Goal: Contribute content: Contribute content

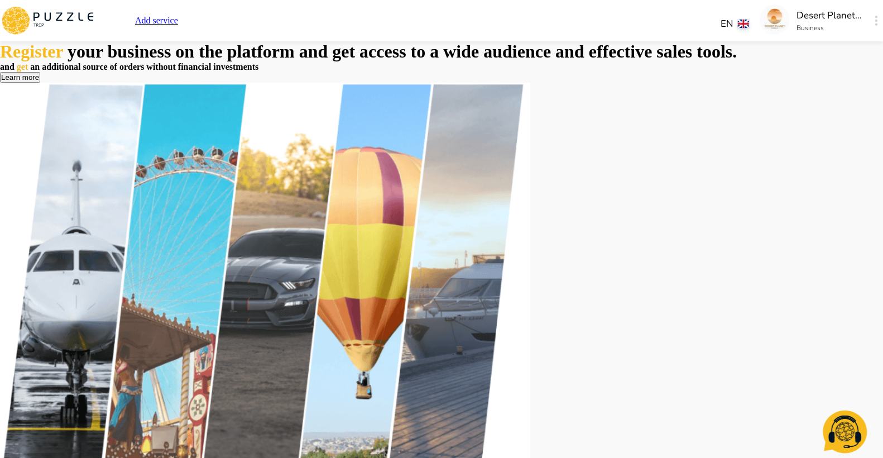
click at [760, 25] on img at bounding box center [775, 19] width 30 height 30
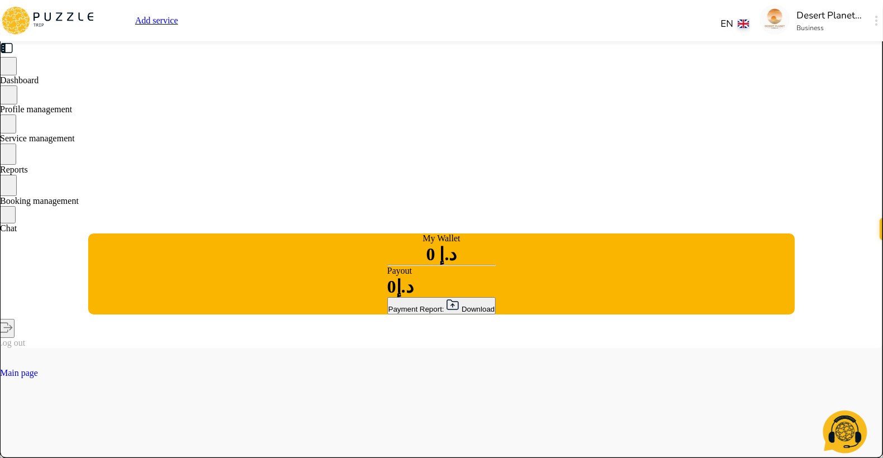
type textarea "*"
click at [75, 142] on span "Service management" at bounding box center [37, 137] width 75 height 9
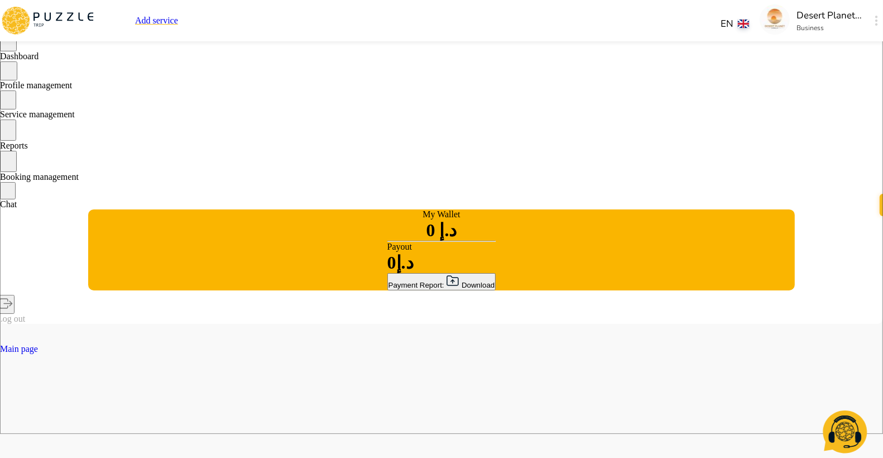
scroll to position [18, 0]
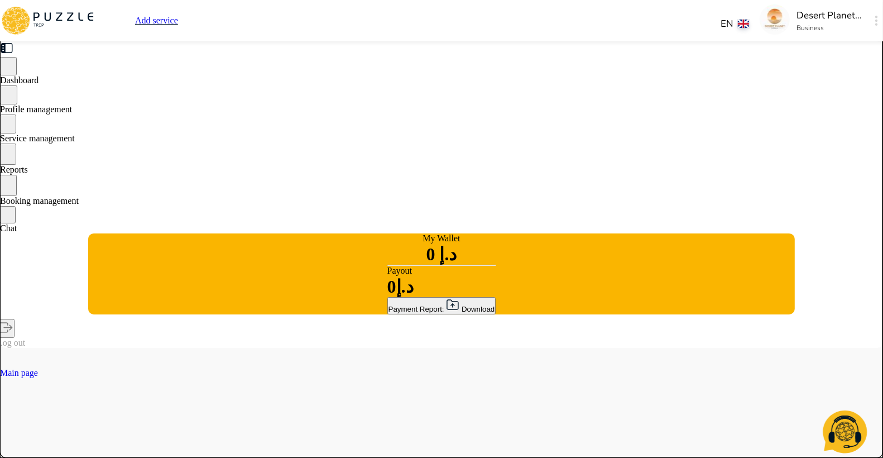
type textarea "*"
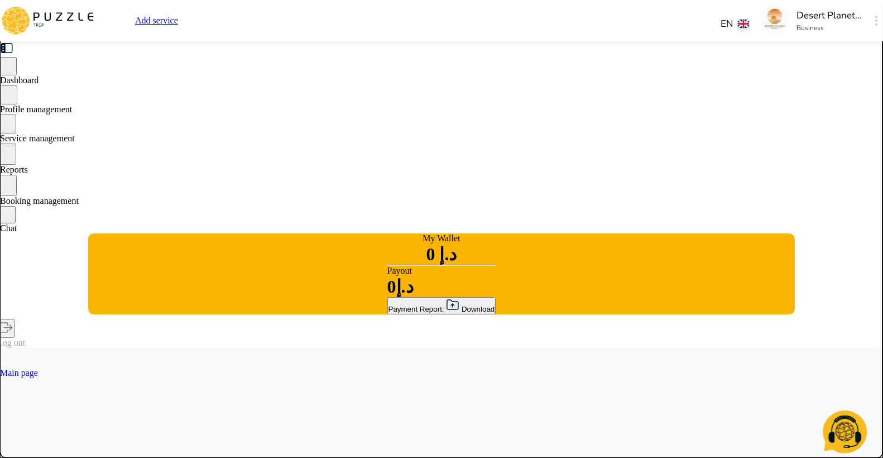
type textarea "*"
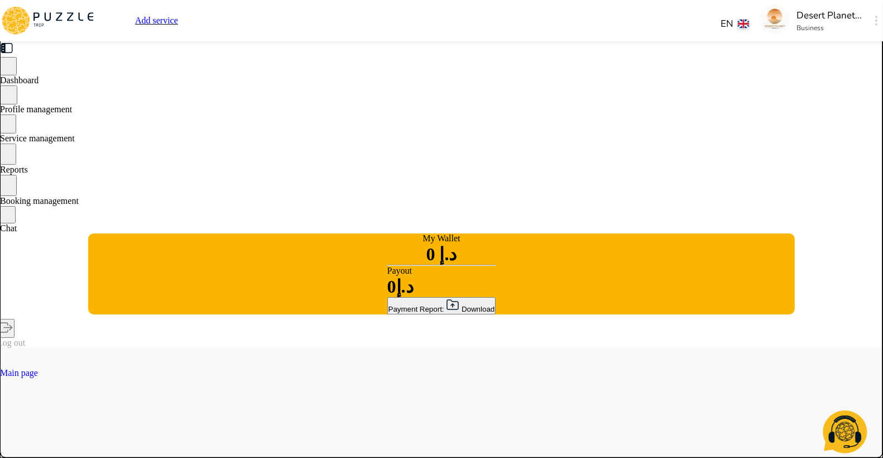
type textarea "*"
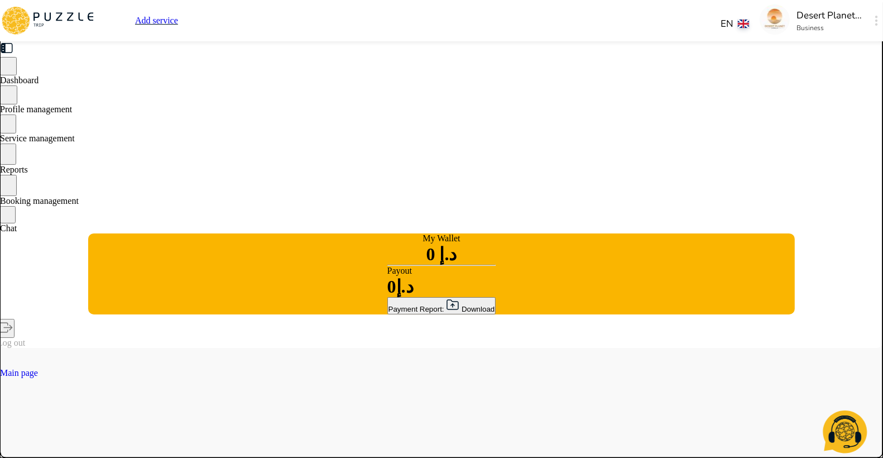
type textarea "*"
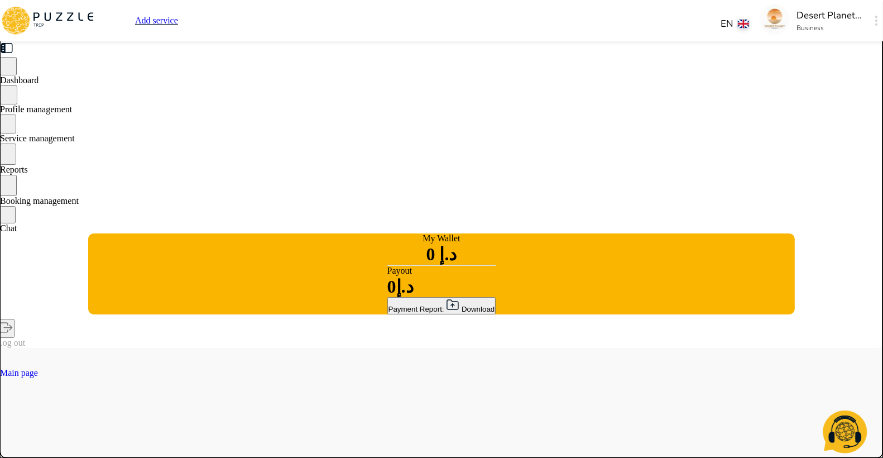
type textarea "*"
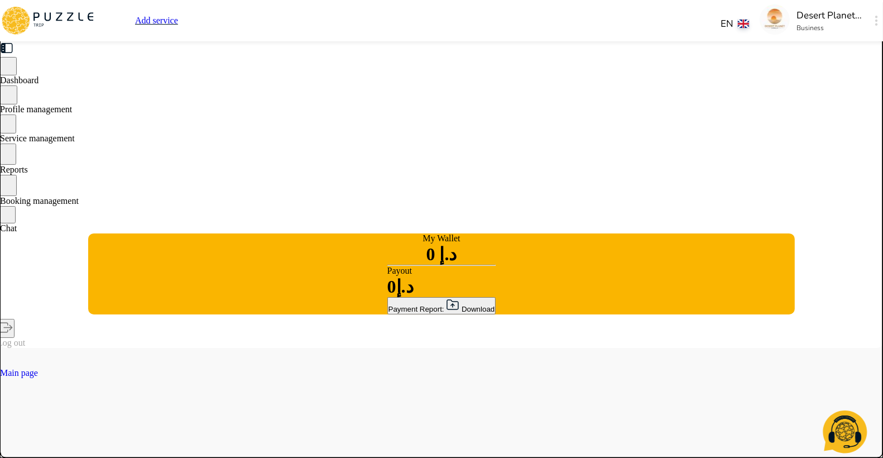
type textarea "*"
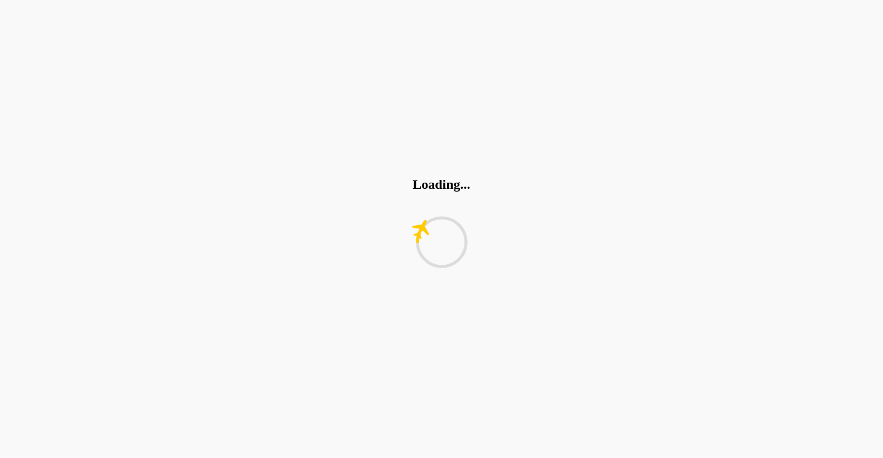
type textarea "*"
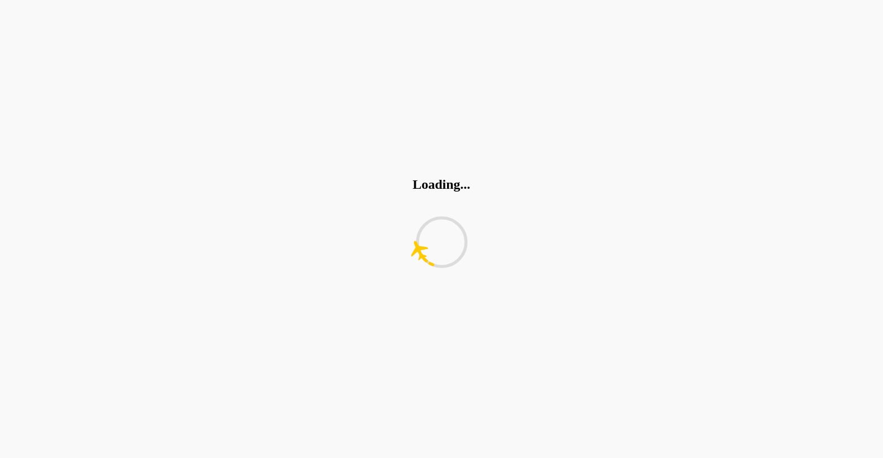
type textarea "*"
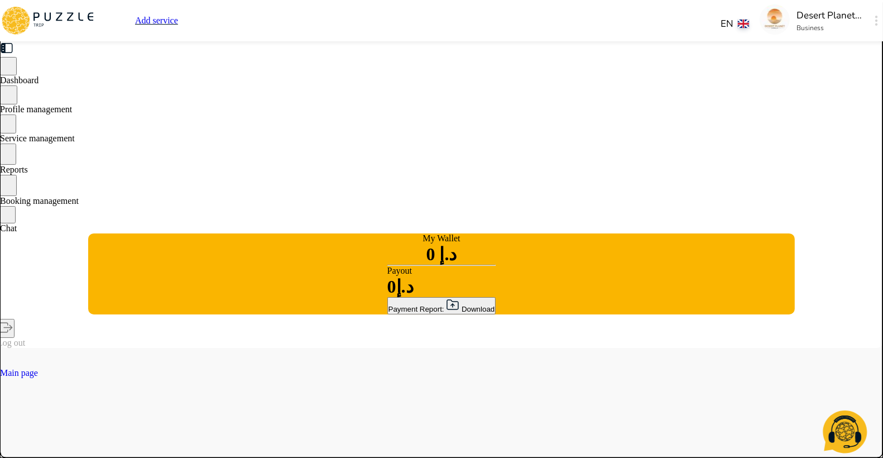
type textarea "*"
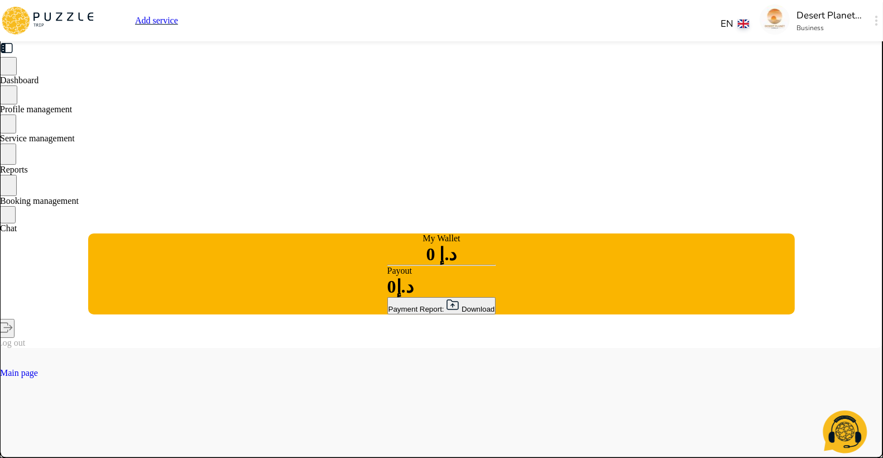
type textarea "*"
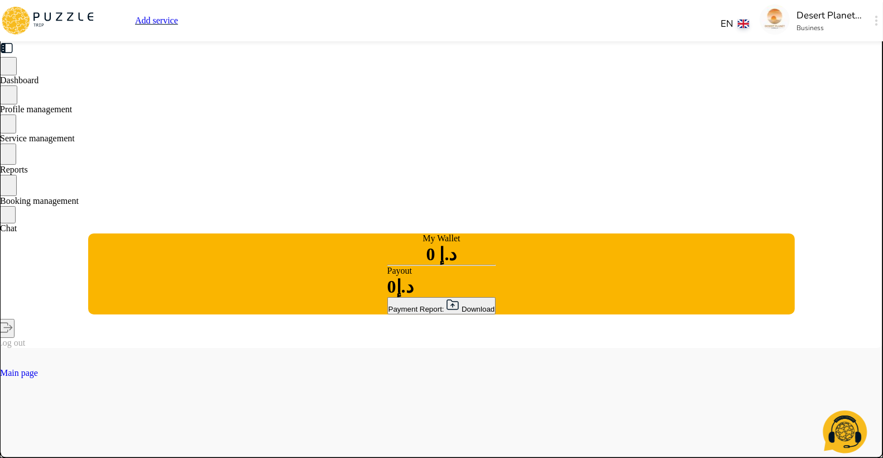
type textarea "*"
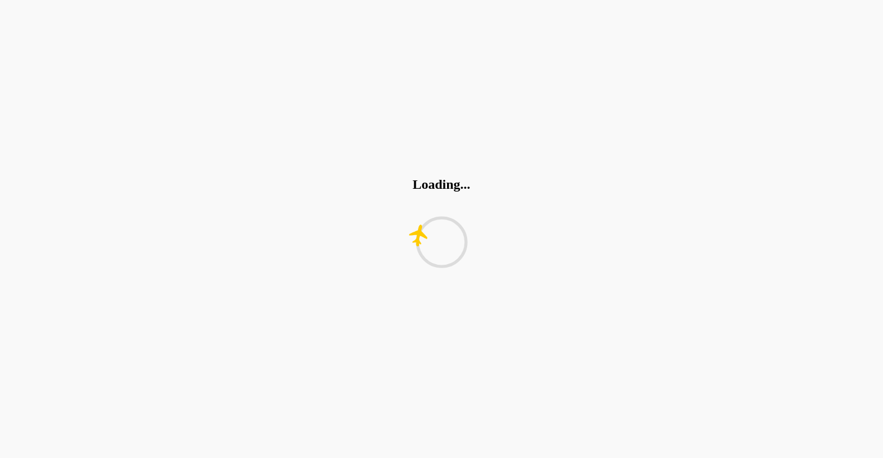
type textarea "*"
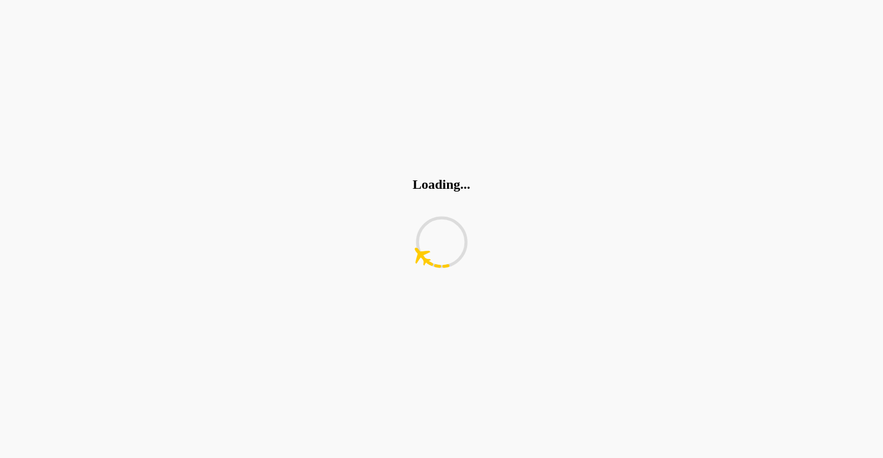
type textarea "*"
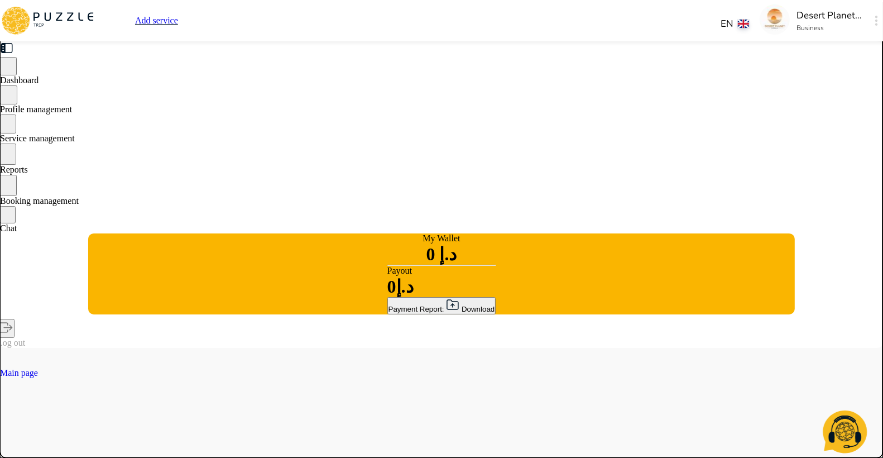
type textarea "*"
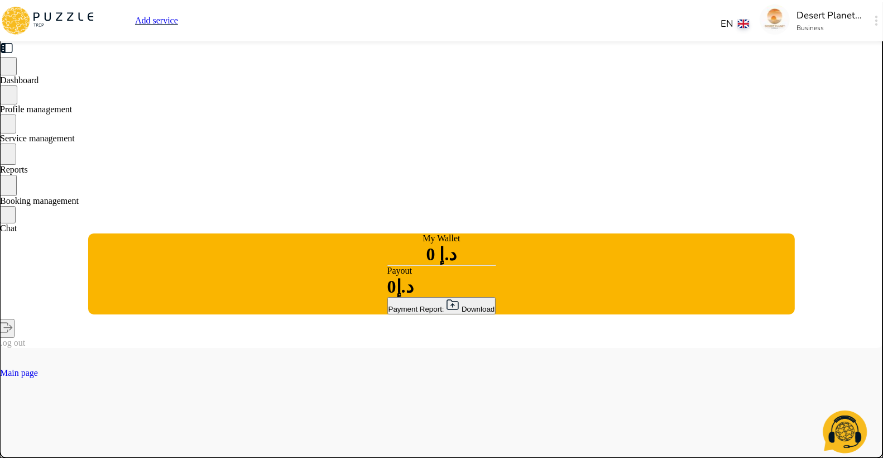
type textarea "*"
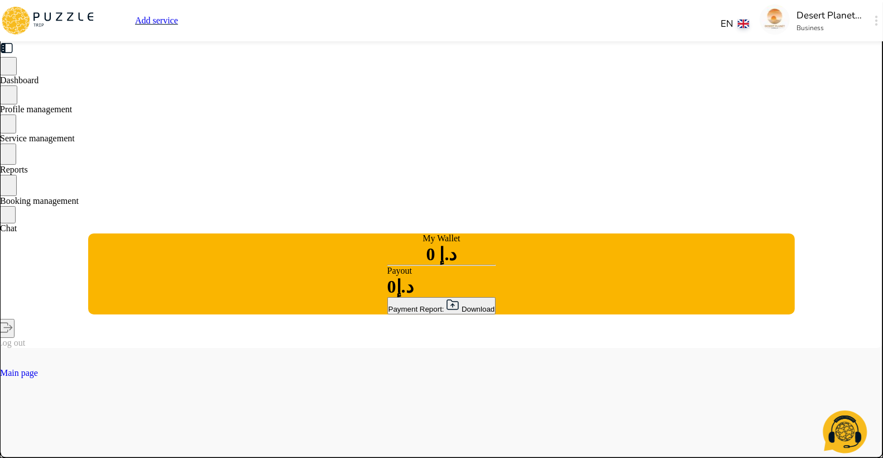
type textarea "*"
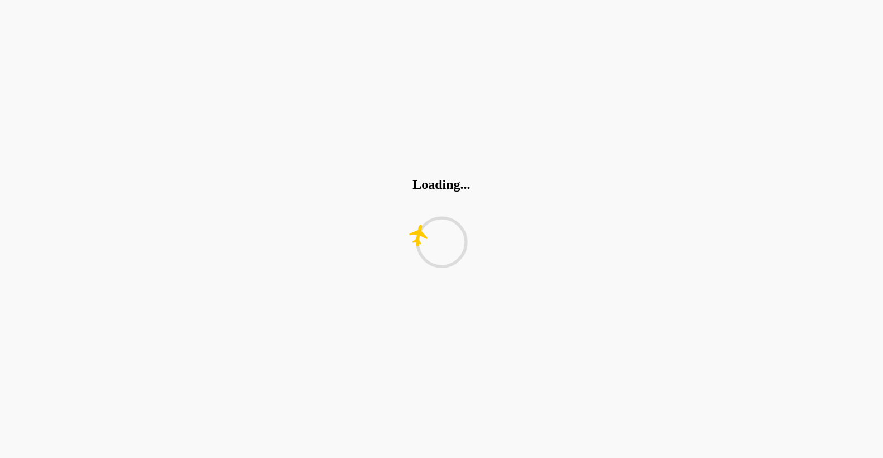
type textarea "*"
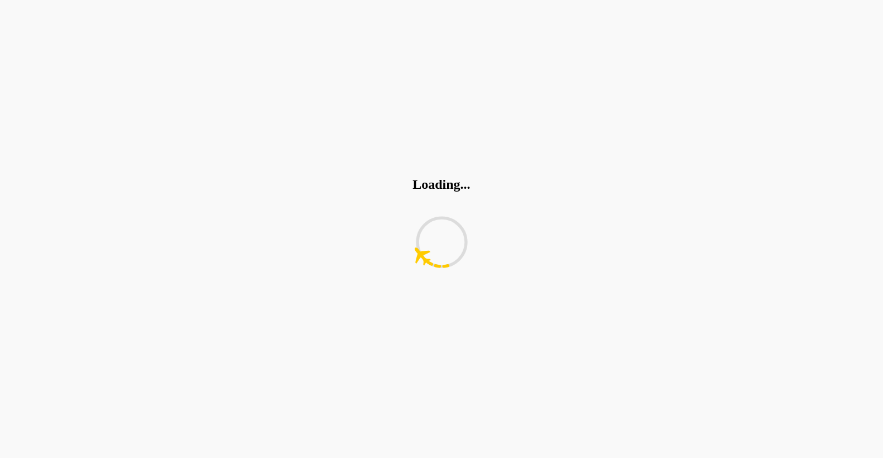
type textarea "*"
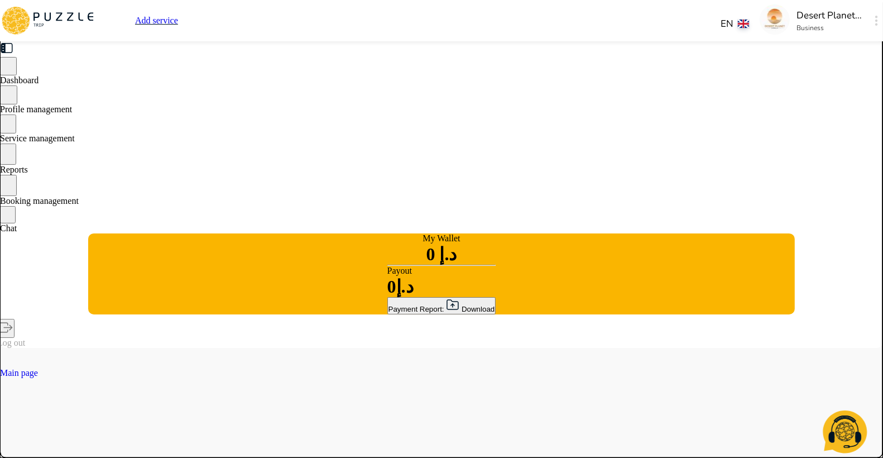
type textarea "*"
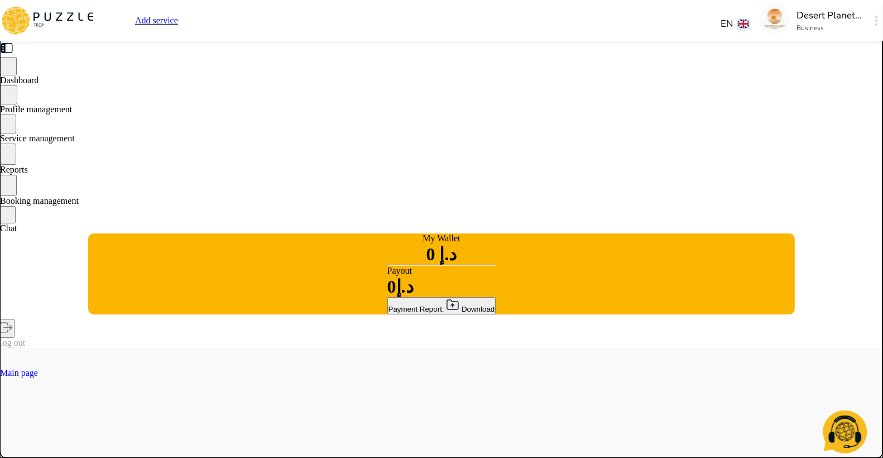
type textarea "*"
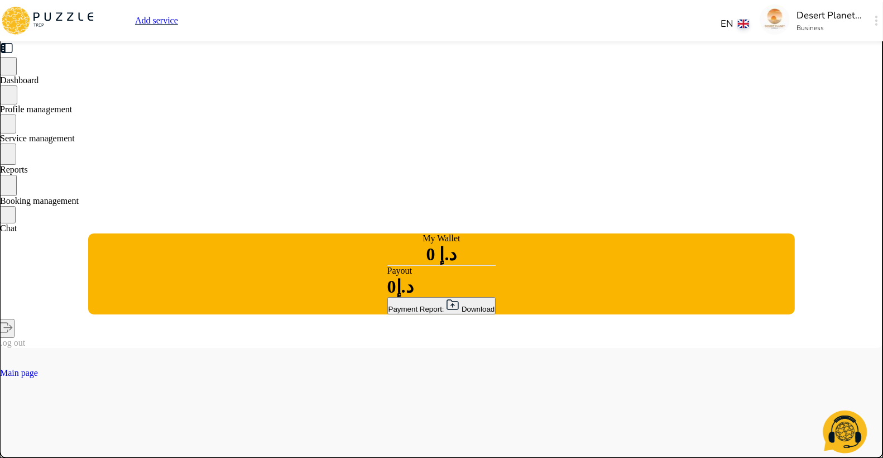
type textarea "*"
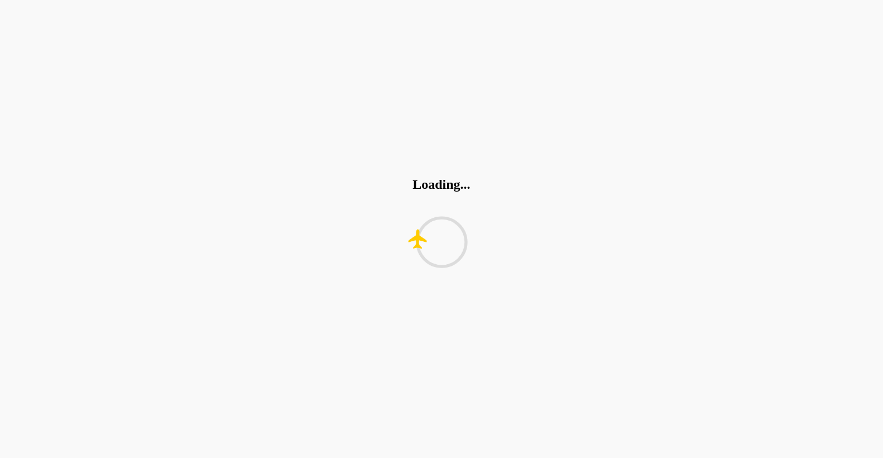
type textarea "*"
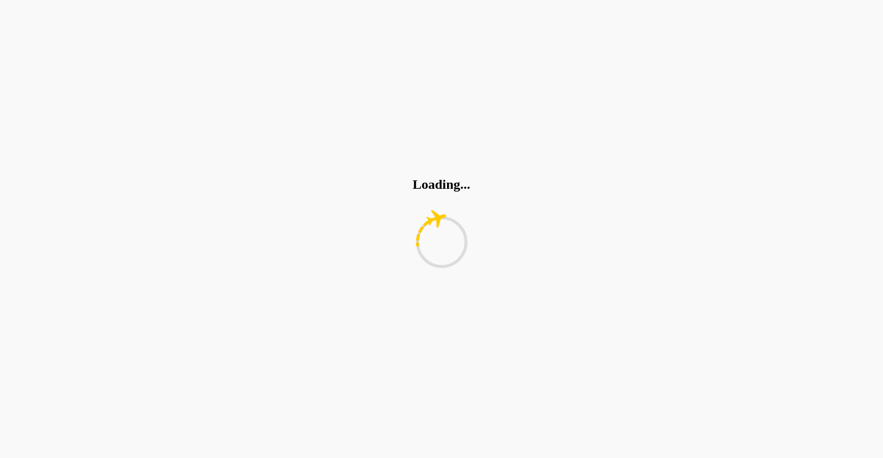
type textarea "*"
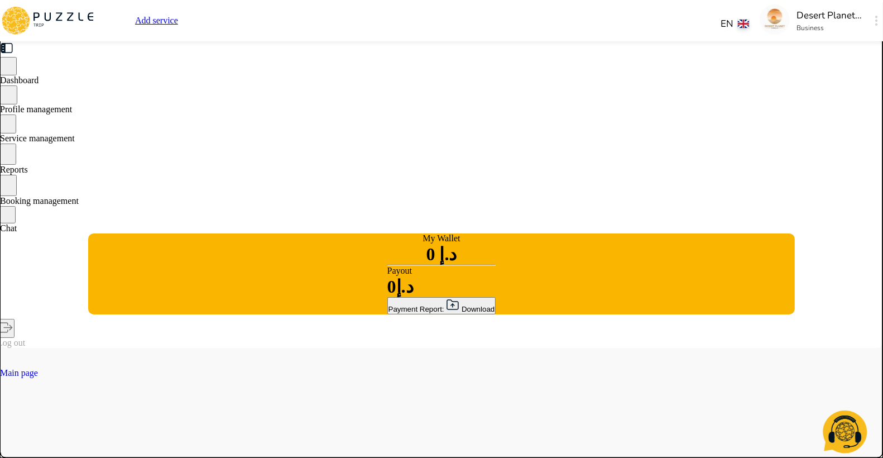
type textarea "*"
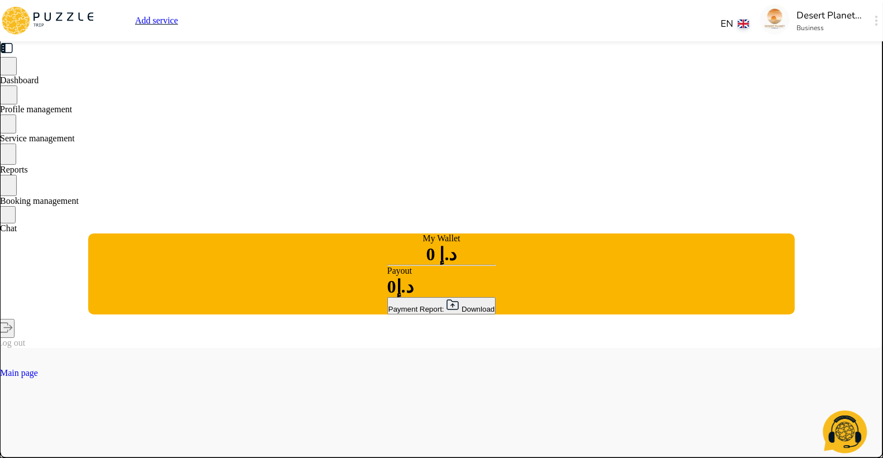
type textarea "*"
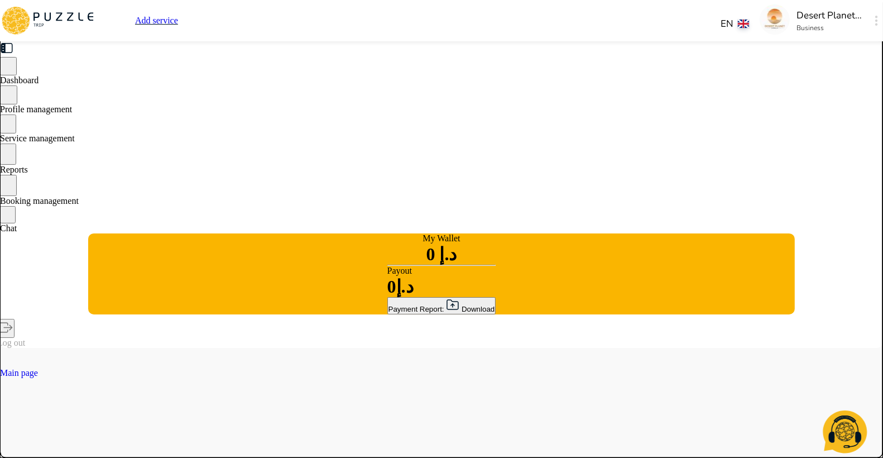
type textarea "*"
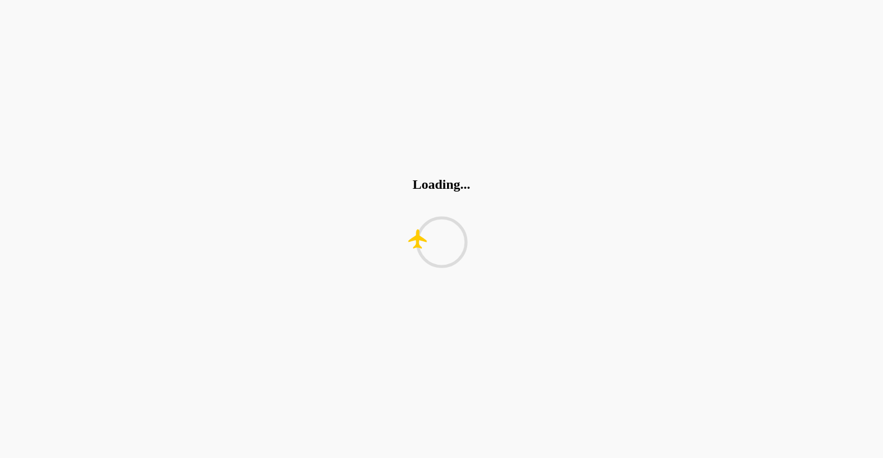
type textarea "*"
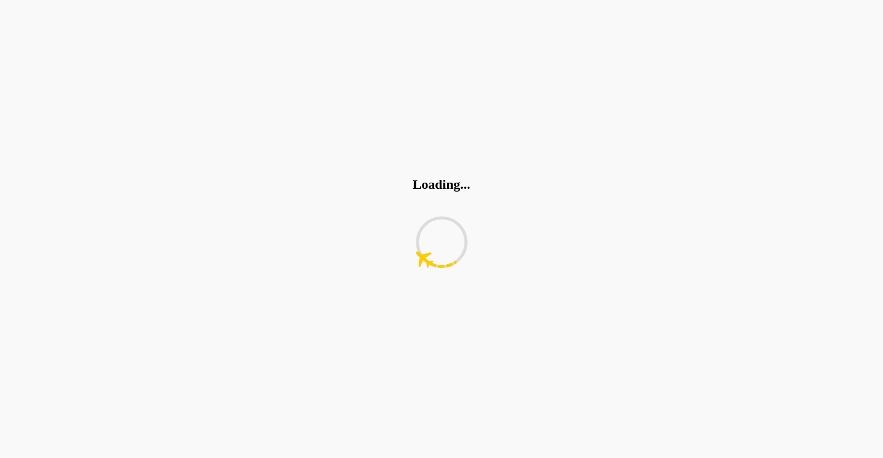
type textarea "*"
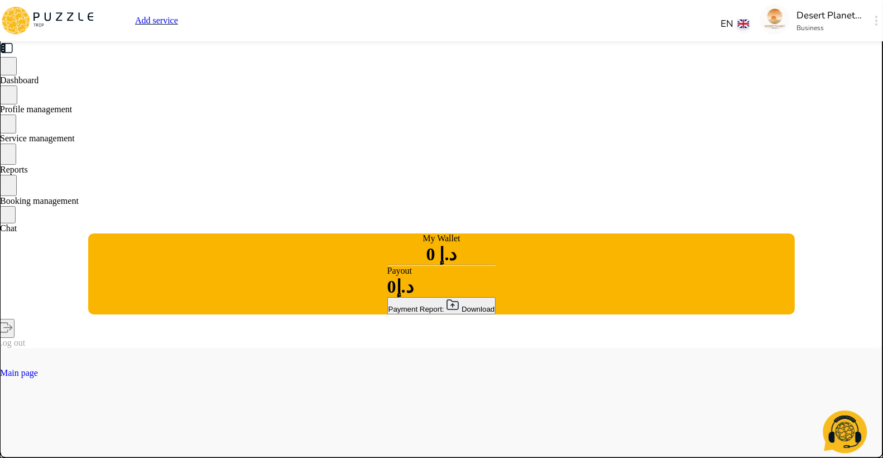
type textarea "*"
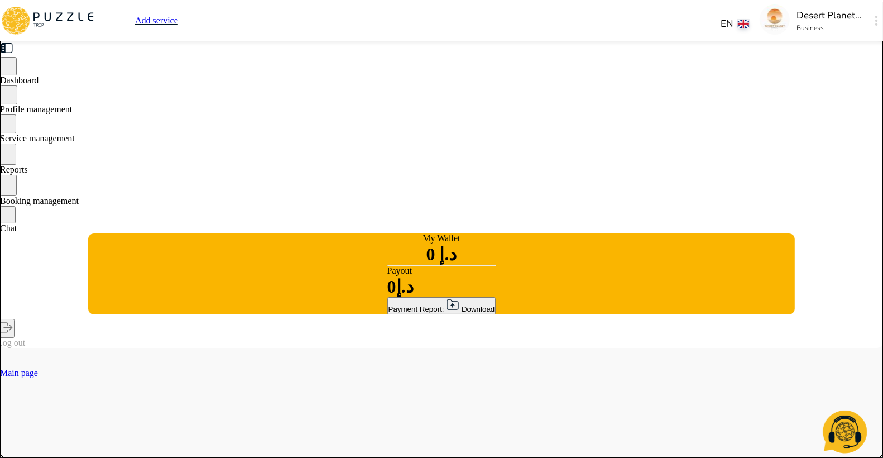
type textarea "*"
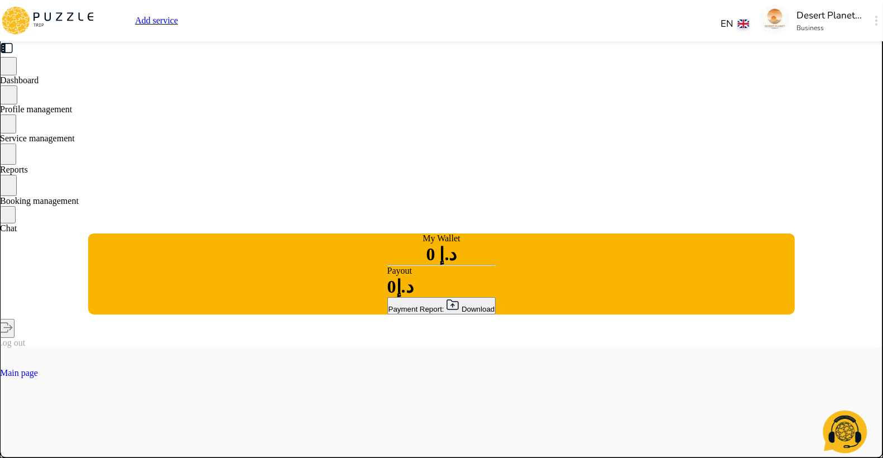
type textarea "*"
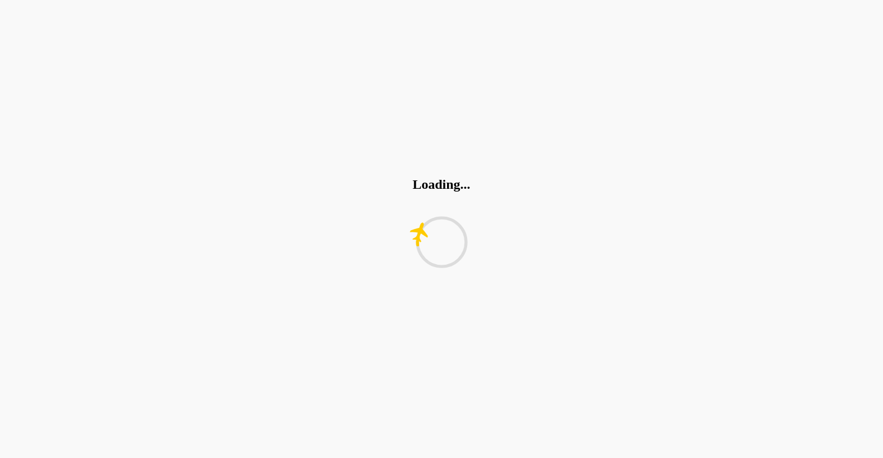
type textarea "*"
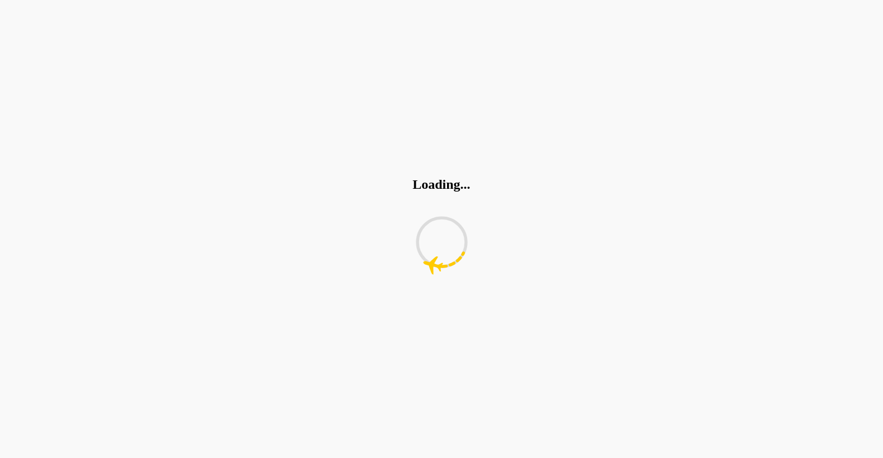
type textarea "*"
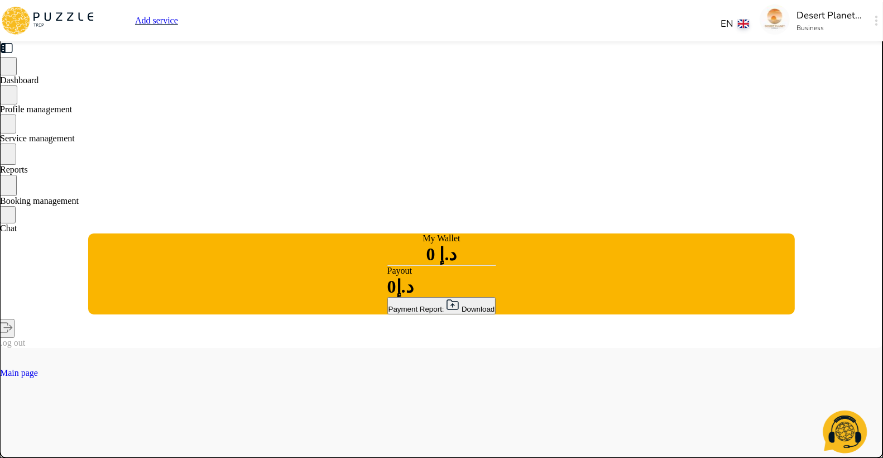
type textarea "*"
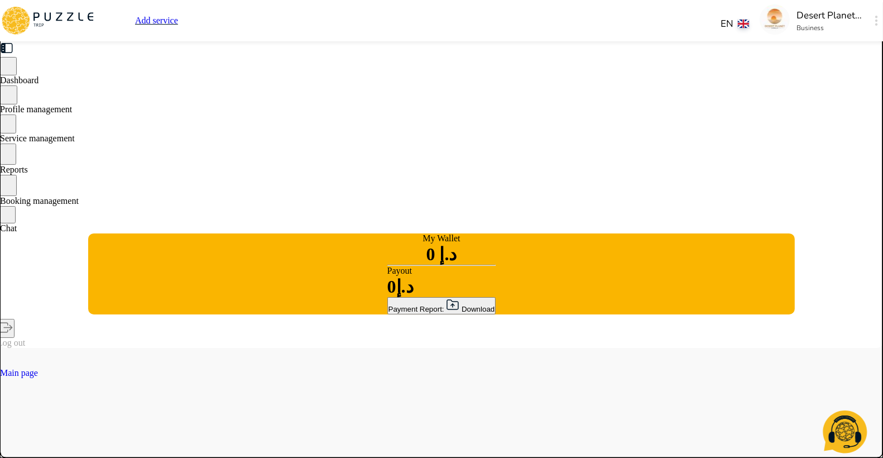
type textarea "*"
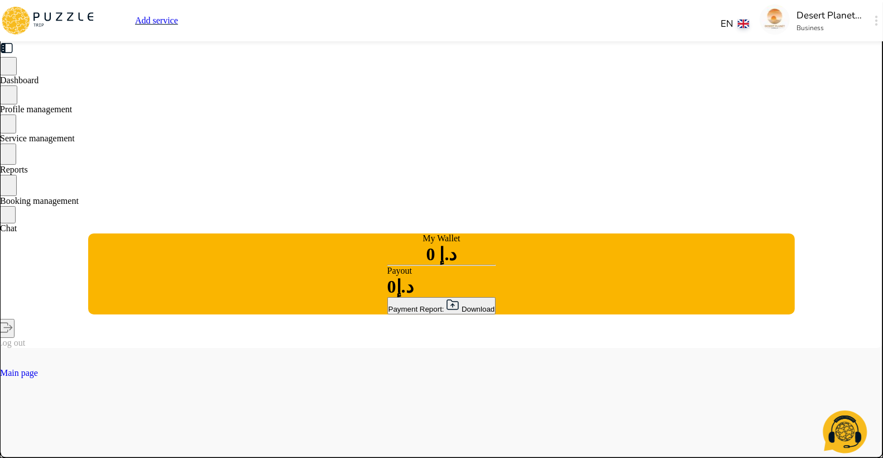
type textarea "*"
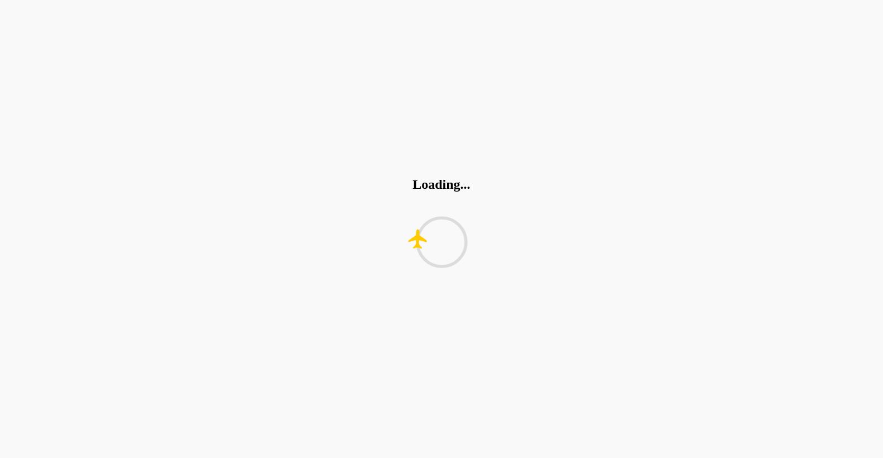
type textarea "*"
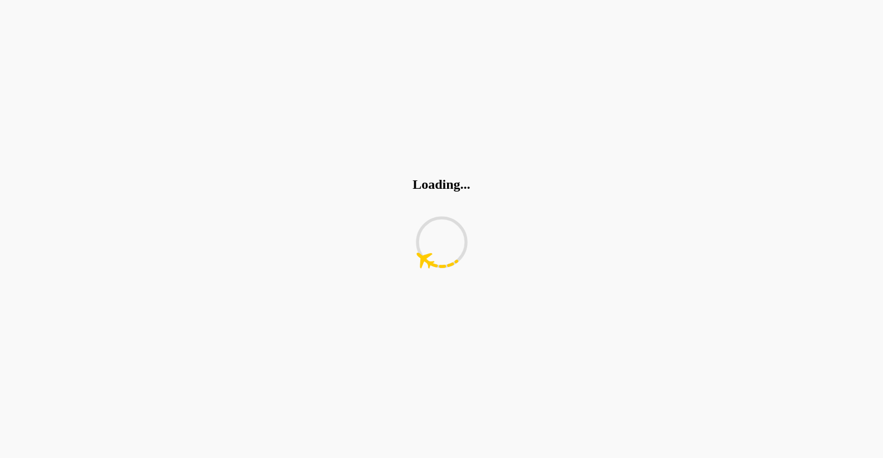
type textarea "*"
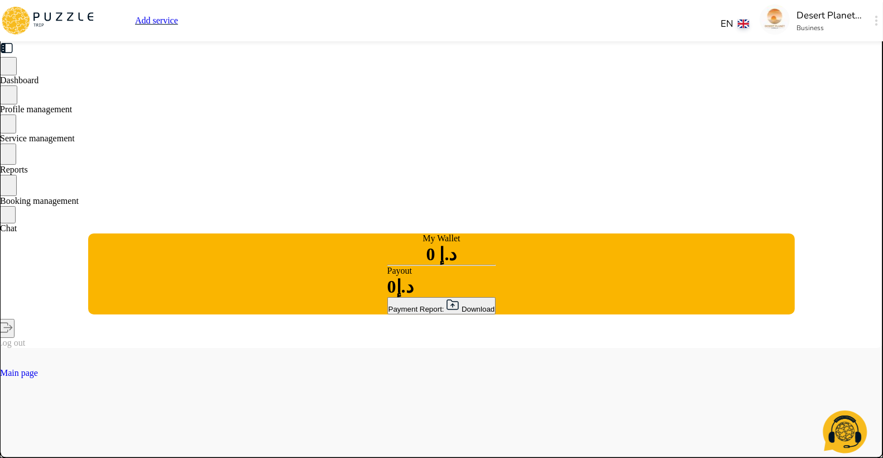
type textarea "*"
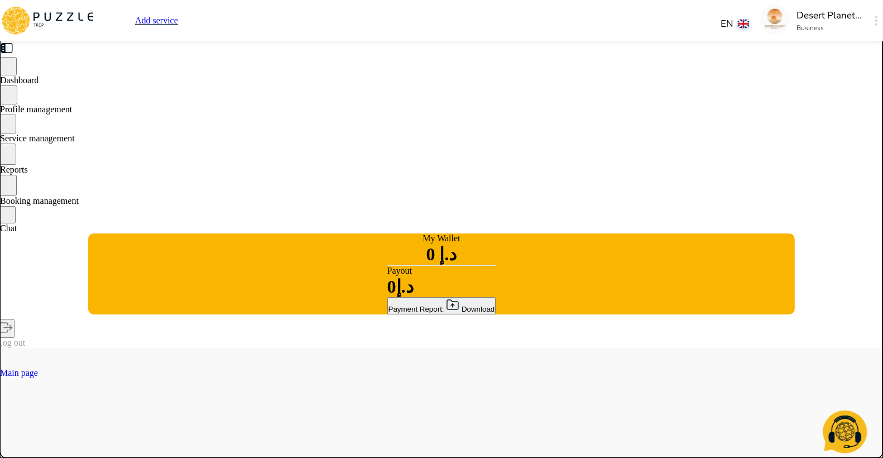
type textarea "*"
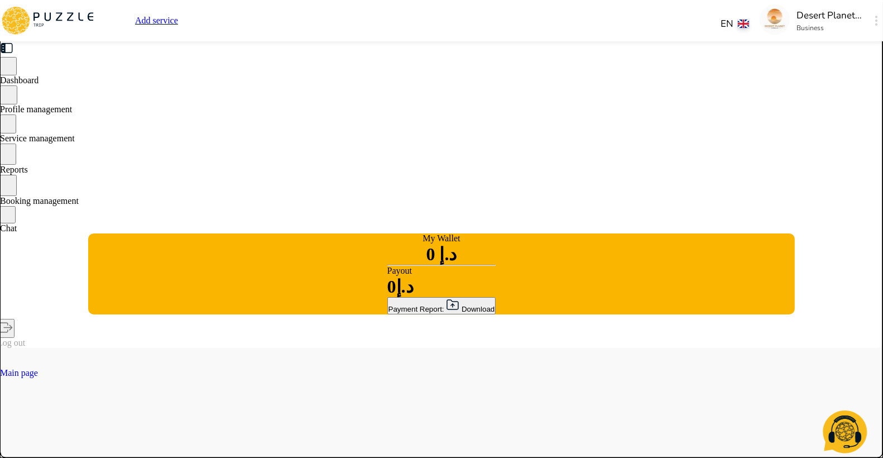
type textarea "*"
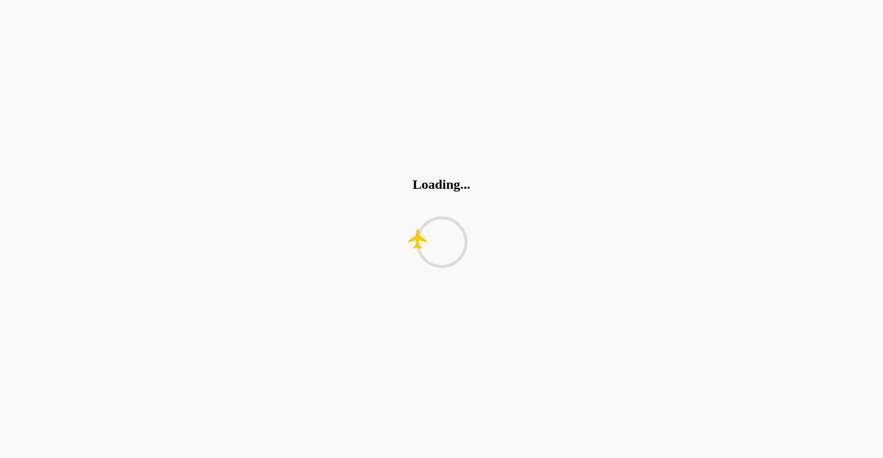
type textarea "*"
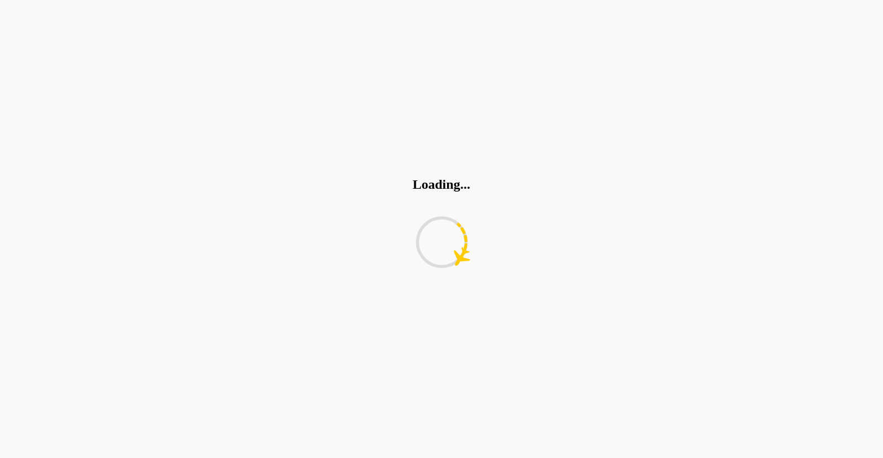
type textarea "*"
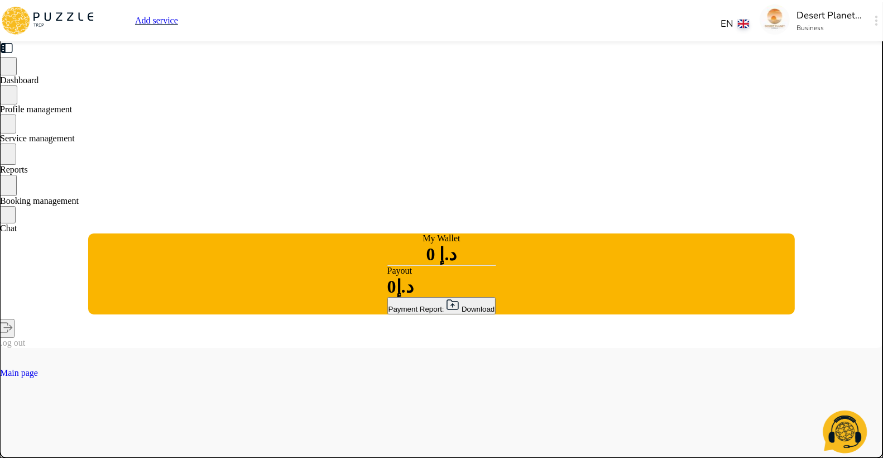
type textarea "*"
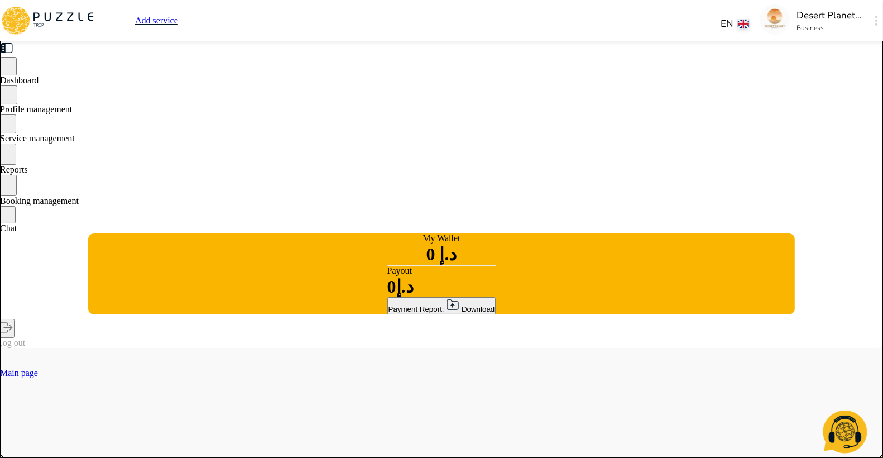
type textarea "*"
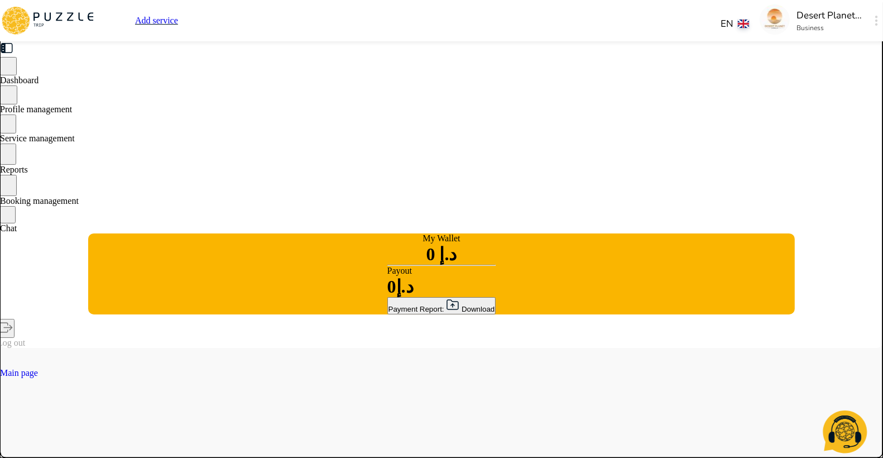
type textarea "*"
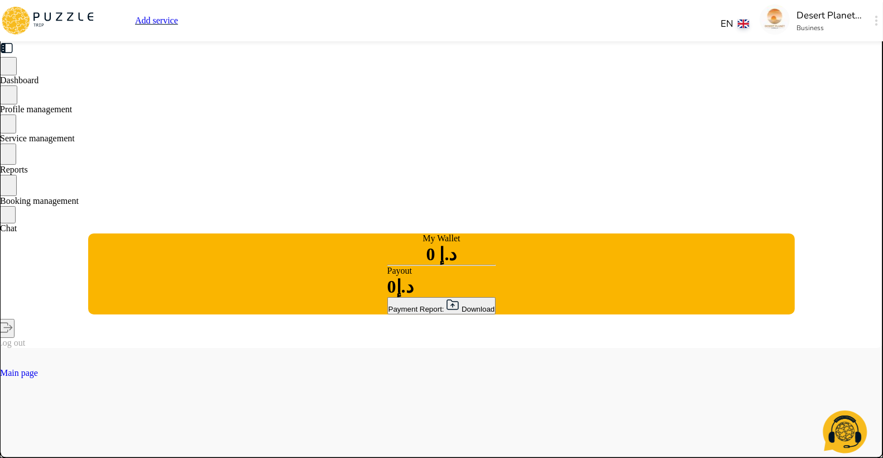
type textarea "*"
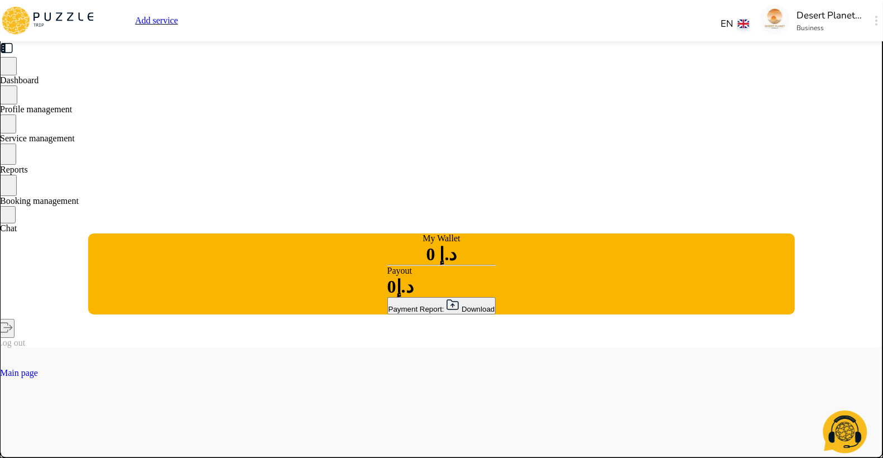
type textarea "*"
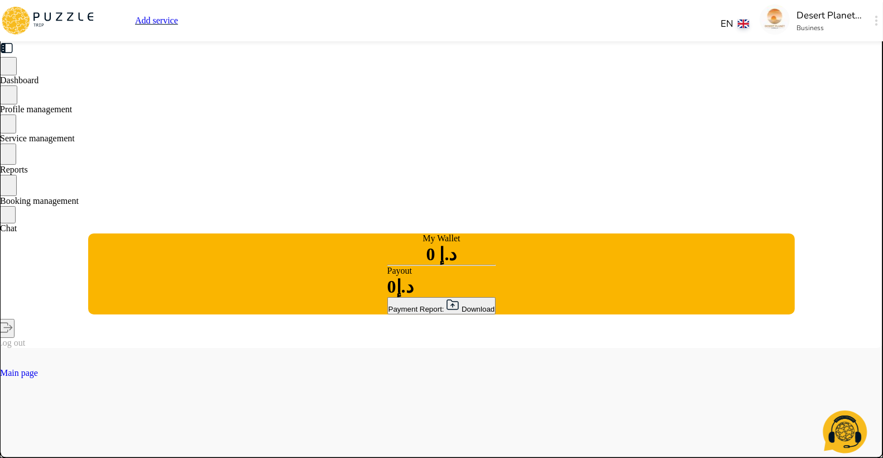
drag, startPoint x: 699, startPoint y: 247, endPoint x: 653, endPoint y: 247, distance: 45.8
type textarea "*"
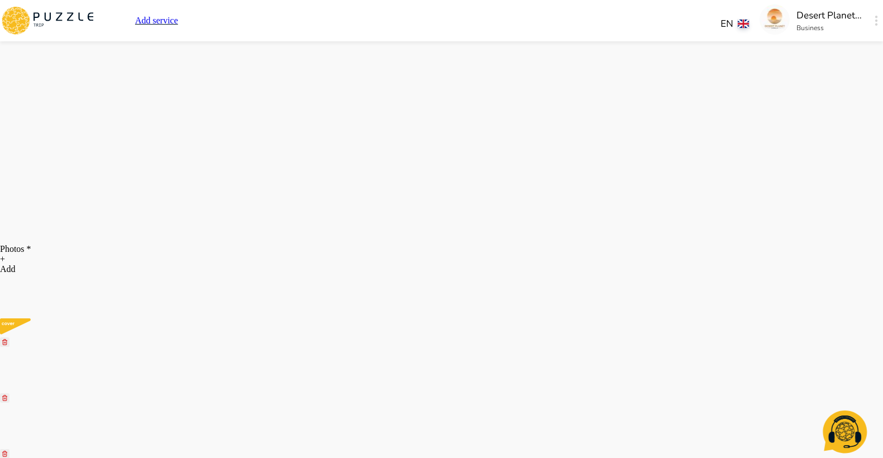
scroll to position [3968, 0]
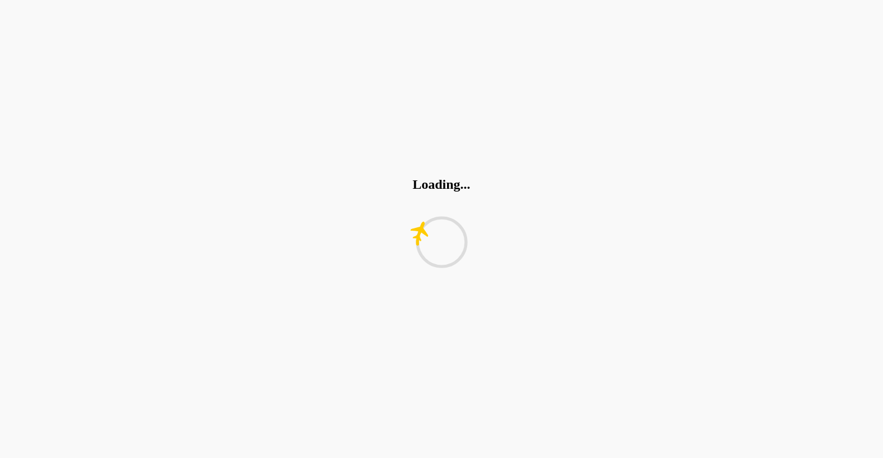
scroll to position [0, 0]
